Goal: Task Accomplishment & Management: Manage account settings

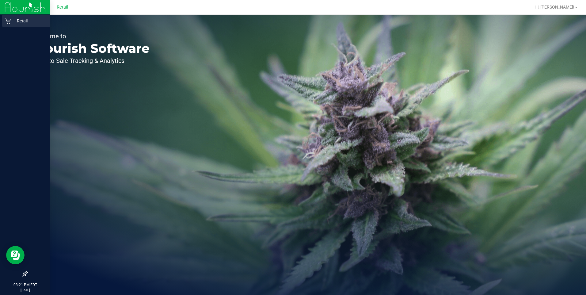
click at [10, 18] on icon at bounding box center [8, 21] width 6 height 6
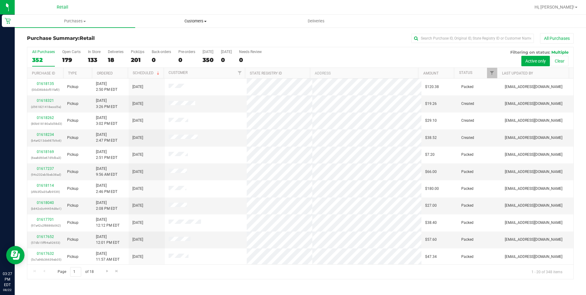
click at [193, 22] on span "Customers" at bounding box center [195, 21] width 120 height 6
click at [436, 38] on input "text" at bounding box center [472, 38] width 123 height 9
paste input "MMP458579"
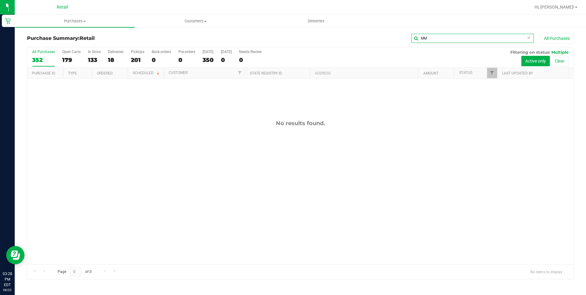
type input "M"
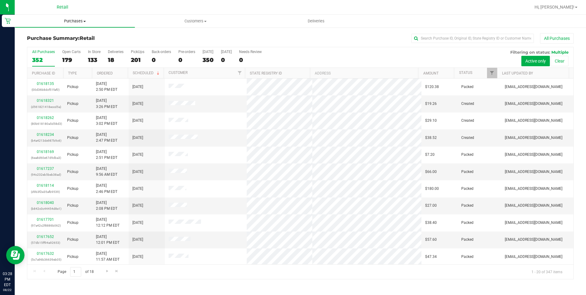
click at [80, 22] on span "Purchases" at bounding box center [75, 21] width 120 height 6
click at [66, 35] on span "Summary of purchases" at bounding box center [46, 36] width 63 height 5
click at [86, 24] on uib-tab-heading "Purchases Summary of purchases Fulfillment All purchases" at bounding box center [79, 21] width 128 height 13
click at [213, 21] on span "Customers" at bounding box center [207, 21] width 128 height 6
click at [171, 33] on li "All customers" at bounding box center [207, 36] width 128 height 7
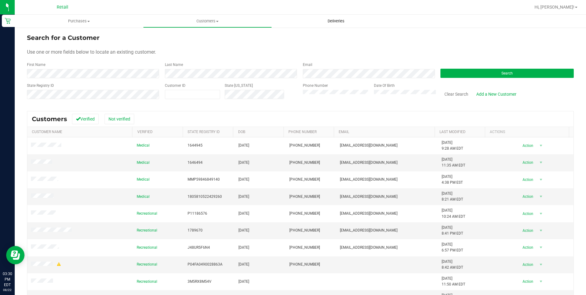
click at [344, 18] on span "Deliveries" at bounding box center [335, 21] width 33 height 6
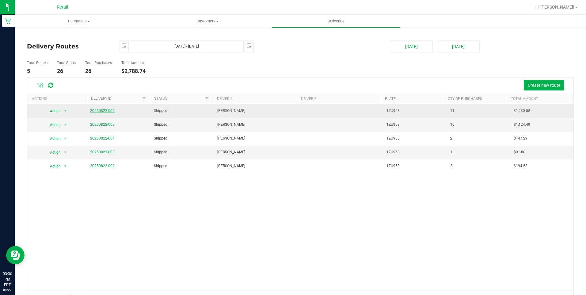
click at [106, 111] on link "20250822-006" at bounding box center [102, 110] width 25 height 4
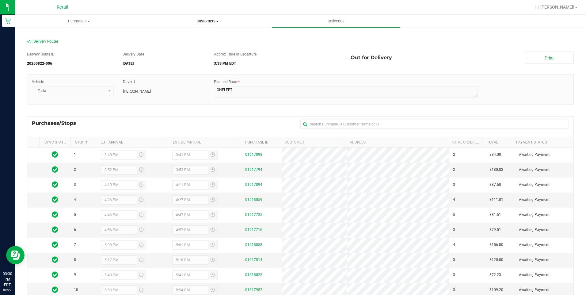
click at [204, 22] on span "Customers" at bounding box center [207, 21] width 128 height 6
click at [162, 36] on span "All customers" at bounding box center [165, 36] width 44 height 5
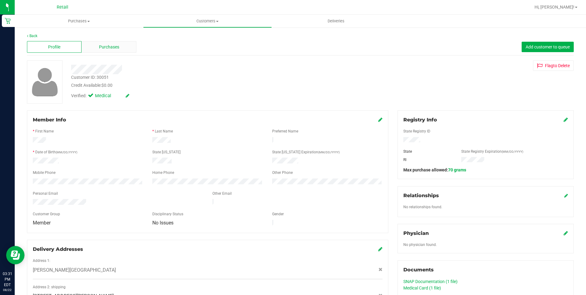
click at [126, 49] on div "Purchases" at bounding box center [109, 47] width 55 height 12
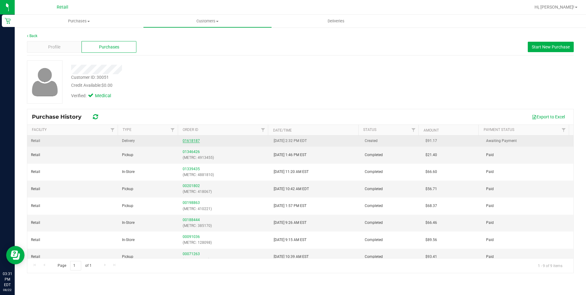
click at [188, 139] on link "01618187" at bounding box center [191, 141] width 17 height 4
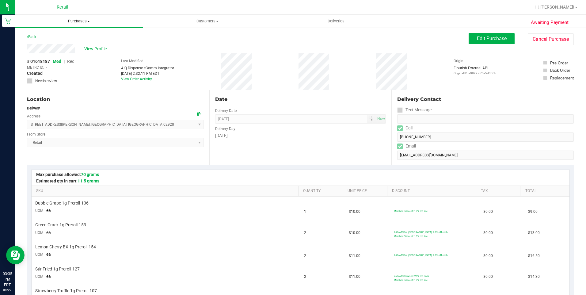
click at [82, 21] on span "Purchases" at bounding box center [79, 21] width 128 height 6
click at [42, 37] on span "Summary of purchases" at bounding box center [46, 36] width 63 height 5
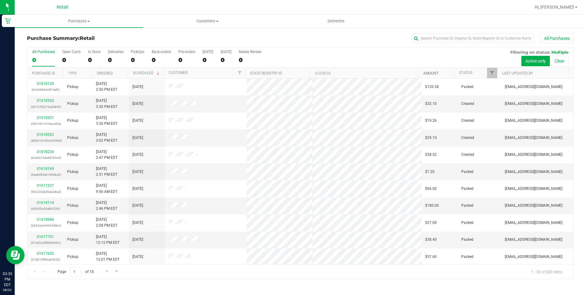
click at [428, 72] on link "Amount" at bounding box center [430, 73] width 15 height 4
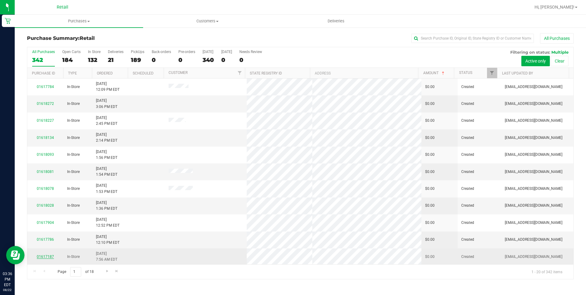
click at [40, 258] on link "01617187" at bounding box center [45, 256] width 17 height 4
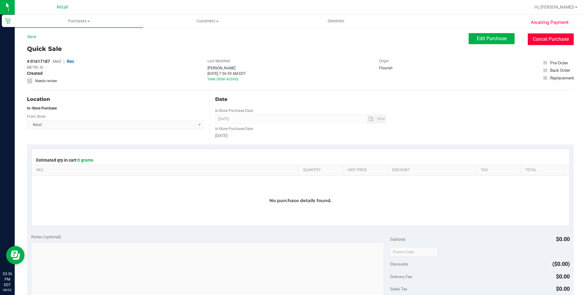
click at [547, 42] on button "Cancel Purchase" at bounding box center [551, 39] width 46 height 12
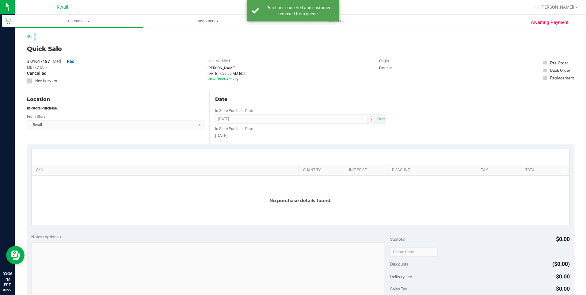
click at [34, 36] on link "Back" at bounding box center [31, 37] width 9 height 4
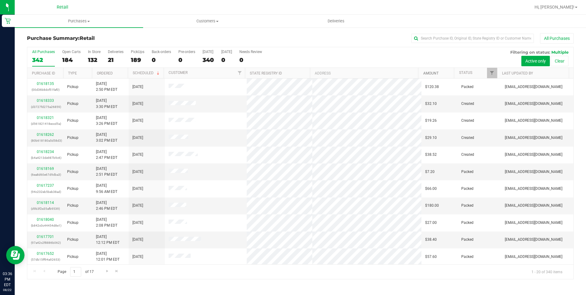
click at [430, 74] on link "Amount" at bounding box center [430, 73] width 15 height 4
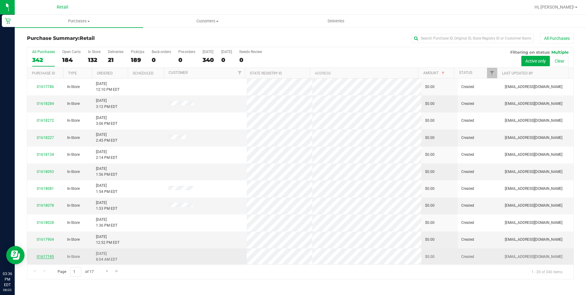
click at [48, 256] on link "01617195" at bounding box center [45, 256] width 17 height 4
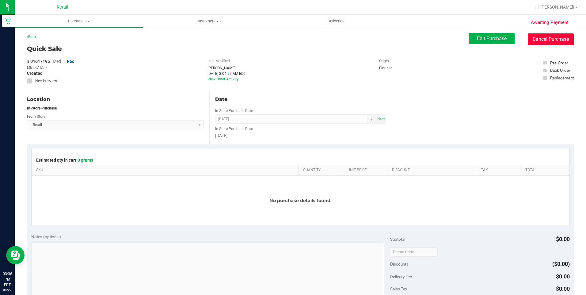
click at [554, 42] on button "Cancel Purchase" at bounding box center [551, 39] width 46 height 12
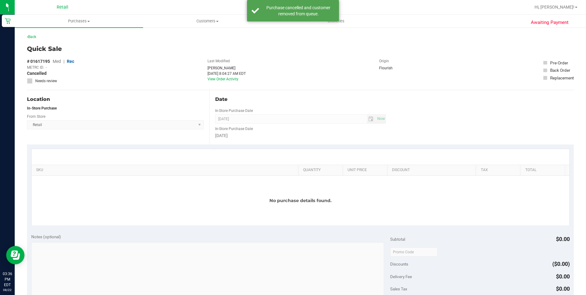
click at [32, 42] on div "Back" at bounding box center [300, 38] width 547 height 11
click at [34, 37] on link "Back" at bounding box center [31, 37] width 9 height 4
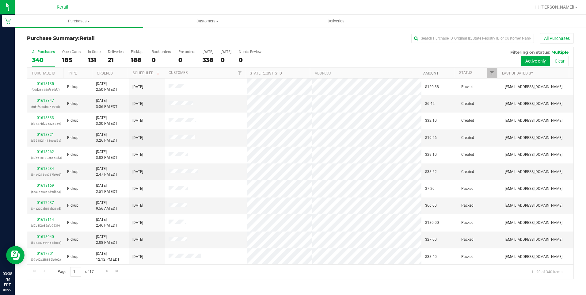
click at [431, 73] on link "Amount" at bounding box center [430, 73] width 15 height 4
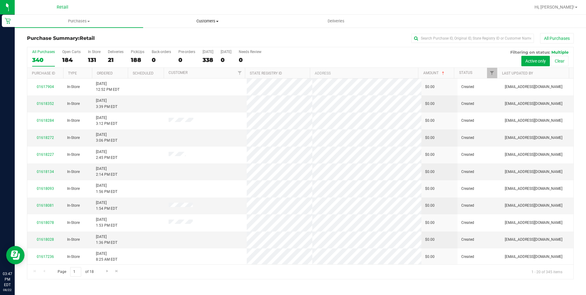
click at [203, 24] on uib-tab-heading "Customers All customers Add a new customer All physicians" at bounding box center [207, 21] width 128 height 12
click at [186, 36] on span "All customers" at bounding box center [165, 36] width 44 height 5
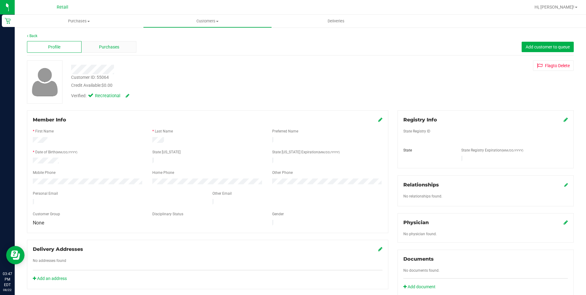
click at [112, 49] on span "Purchases" at bounding box center [109, 47] width 20 height 6
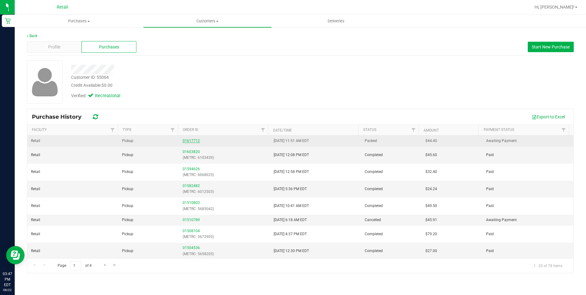
click at [188, 140] on link "01617712" at bounding box center [191, 141] width 17 height 4
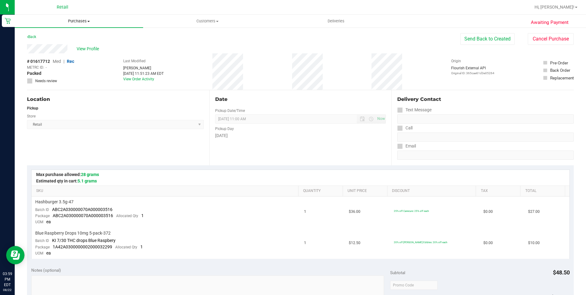
click at [82, 21] on span "Purchases" at bounding box center [79, 21] width 128 height 6
click at [36, 39] on span "Summary of purchases" at bounding box center [46, 36] width 63 height 5
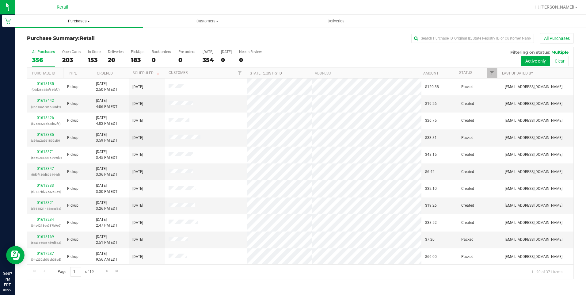
click at [82, 22] on span "Purchases" at bounding box center [79, 21] width 128 height 6
click at [67, 37] on span "Summary of purchases" at bounding box center [46, 36] width 63 height 5
click at [78, 22] on span "Purchases" at bounding box center [79, 21] width 128 height 6
click at [62, 38] on span "Summary of purchases" at bounding box center [46, 36] width 63 height 5
click at [213, 21] on span "Customers" at bounding box center [207, 21] width 128 height 6
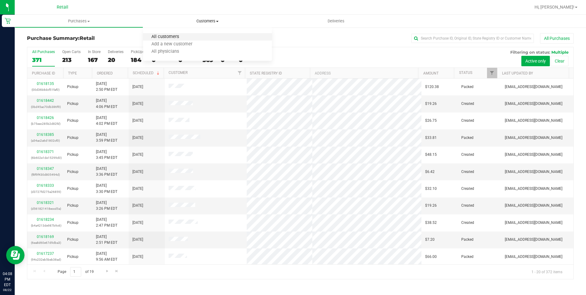
click at [165, 37] on span "All customers" at bounding box center [165, 36] width 44 height 5
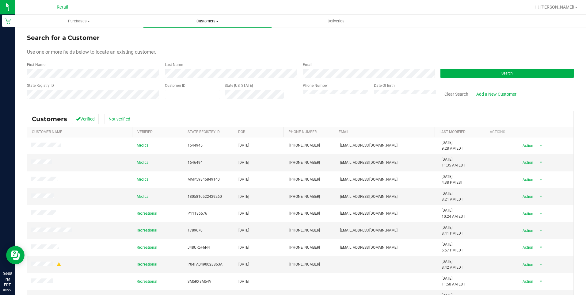
click at [215, 21] on span "Customers" at bounding box center [207, 21] width 128 height 6
click at [183, 37] on span "All customers" at bounding box center [165, 36] width 44 height 5
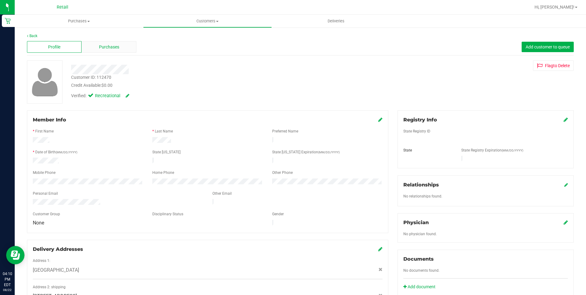
click at [118, 49] on span "Purchases" at bounding box center [109, 47] width 20 height 6
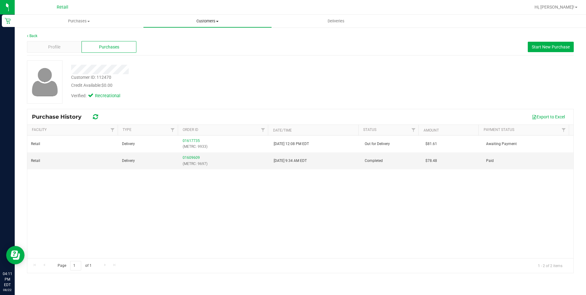
click at [212, 16] on uib-tab-heading "Customers All customers Add a new customer All physicians" at bounding box center [207, 21] width 128 height 12
click at [173, 35] on span "All customers" at bounding box center [165, 36] width 44 height 5
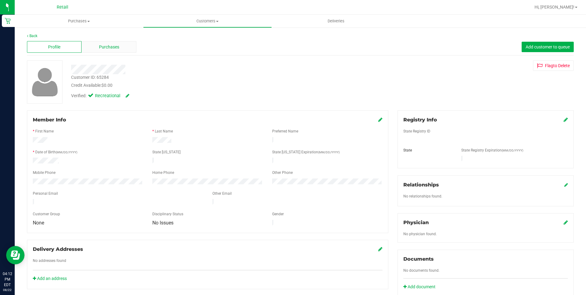
click at [101, 45] on span "Purchases" at bounding box center [109, 47] width 20 height 6
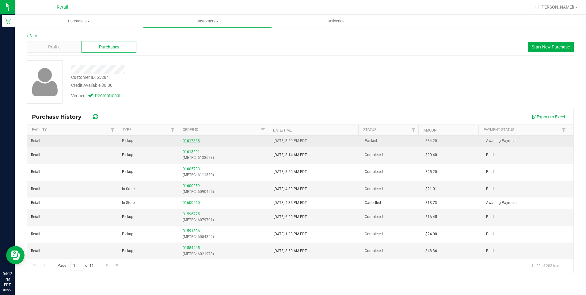
click at [193, 139] on link "01617868" at bounding box center [191, 141] width 17 height 4
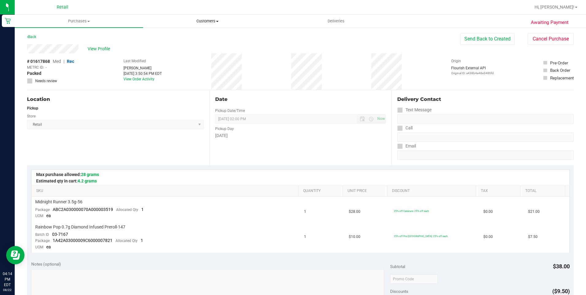
click at [216, 17] on uib-tab-heading "Customers All customers Add a new customer All physicians" at bounding box center [207, 21] width 128 height 12
click at [170, 36] on span "All customers" at bounding box center [165, 36] width 44 height 5
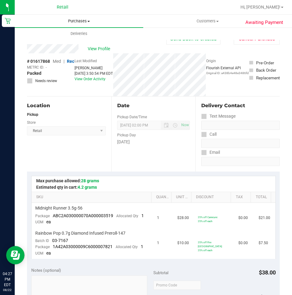
click at [78, 21] on span "Purchases" at bounding box center [79, 21] width 128 height 6
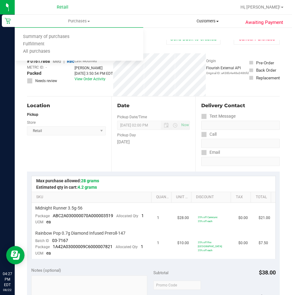
click at [214, 18] on uib-tab-heading "Customers All customers Add a new customer All physicians" at bounding box center [207, 21] width 128 height 12
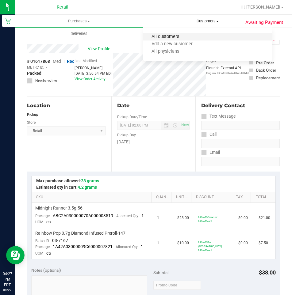
click at [180, 36] on span "All customers" at bounding box center [165, 36] width 44 height 5
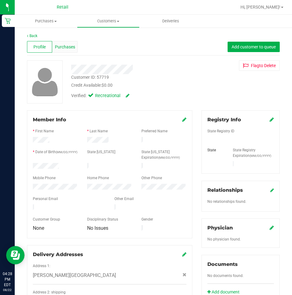
click at [66, 49] on span "Purchases" at bounding box center [65, 47] width 20 height 6
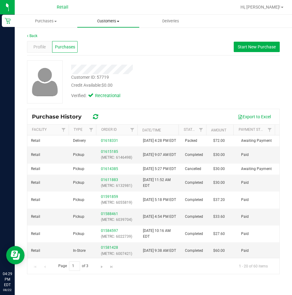
click at [114, 21] on span "Customers" at bounding box center [108, 21] width 62 height 6
click at [109, 36] on span "All customers" at bounding box center [99, 36] width 44 height 5
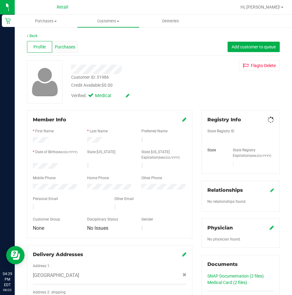
click at [71, 48] on span "Purchases" at bounding box center [65, 47] width 20 height 6
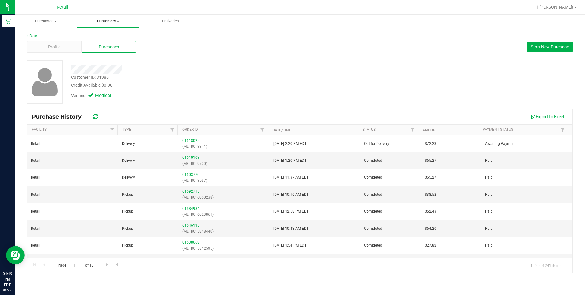
click at [108, 19] on span "Customers" at bounding box center [108, 21] width 62 height 6
click at [92, 37] on span "All customers" at bounding box center [99, 36] width 44 height 5
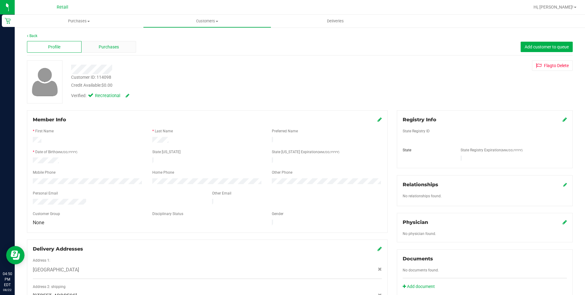
click at [118, 42] on div "Purchases" at bounding box center [109, 47] width 55 height 12
